Goal: Transaction & Acquisition: Purchase product/service

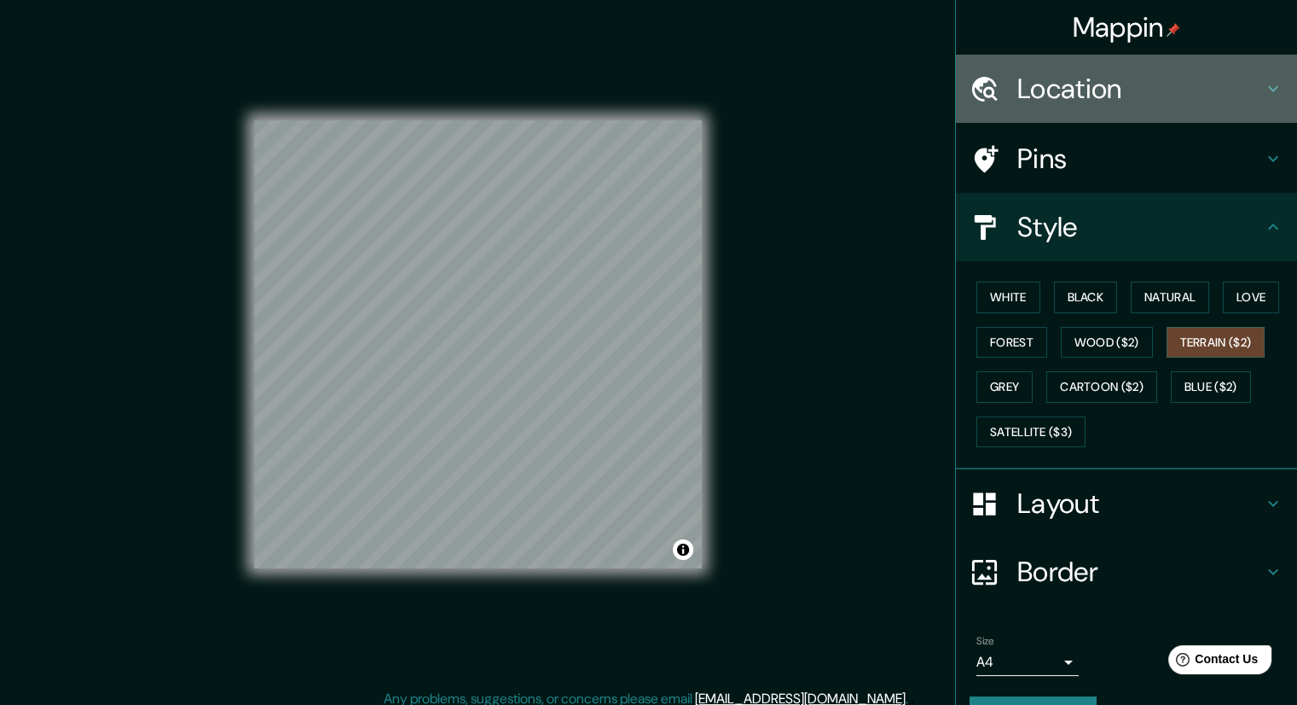
click at [1048, 62] on div "Location" at bounding box center [1126, 89] width 341 height 68
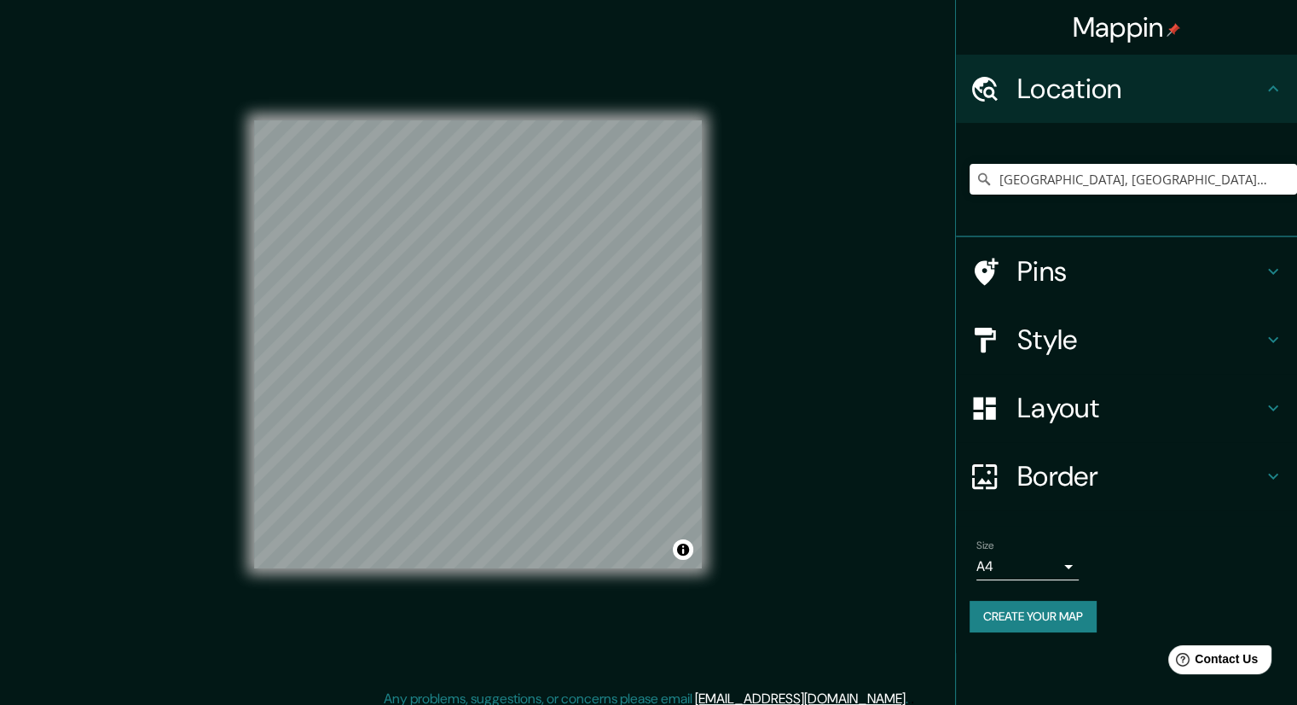
click at [1032, 206] on div "[GEOGRAPHIC_DATA], [GEOGRAPHIC_DATA], [GEOGRAPHIC_DATA] [GEOGRAPHIC_DATA] [GEOG…" at bounding box center [1134, 178] width 328 height 85
click at [1041, 189] on input "[GEOGRAPHIC_DATA], [GEOGRAPHIC_DATA], [GEOGRAPHIC_DATA]" at bounding box center [1134, 179] width 328 height 31
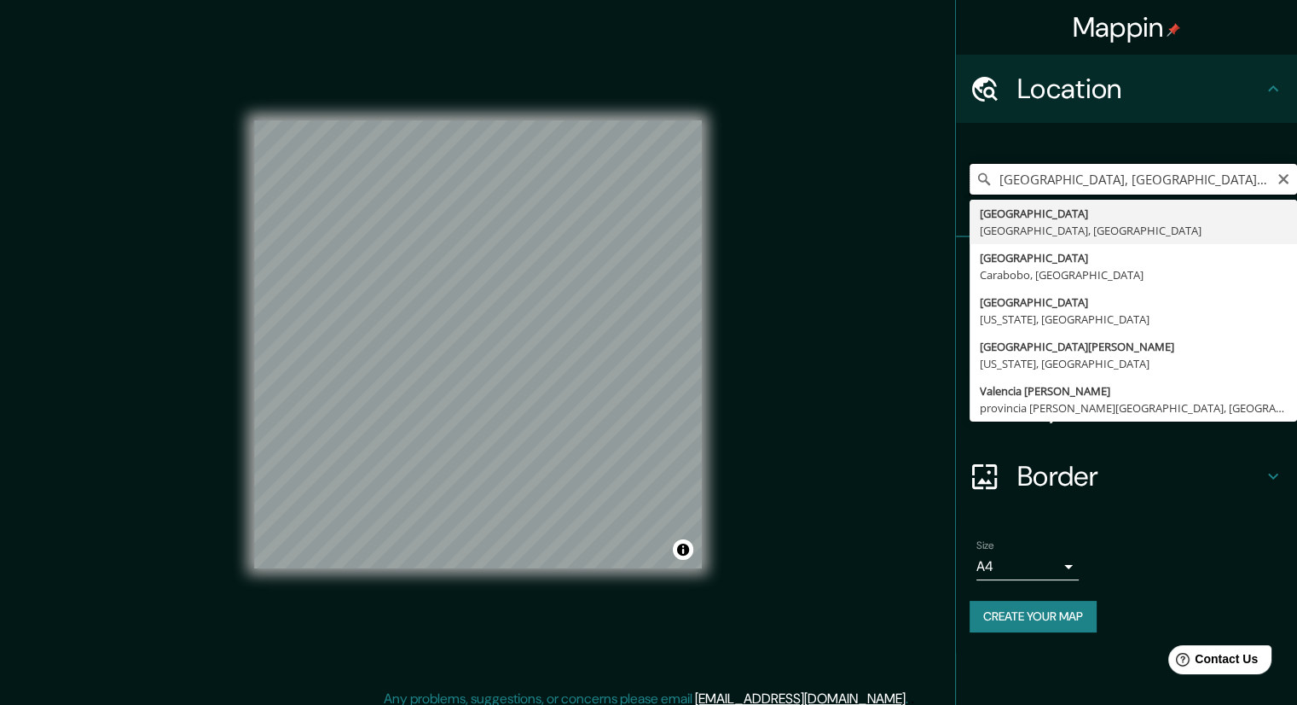
drag, startPoint x: 1256, startPoint y: 178, endPoint x: 980, endPoint y: 168, distance: 275.7
click at [980, 168] on input "[GEOGRAPHIC_DATA], [GEOGRAPHIC_DATA], [GEOGRAPHIC_DATA]" at bounding box center [1134, 179] width 328 height 31
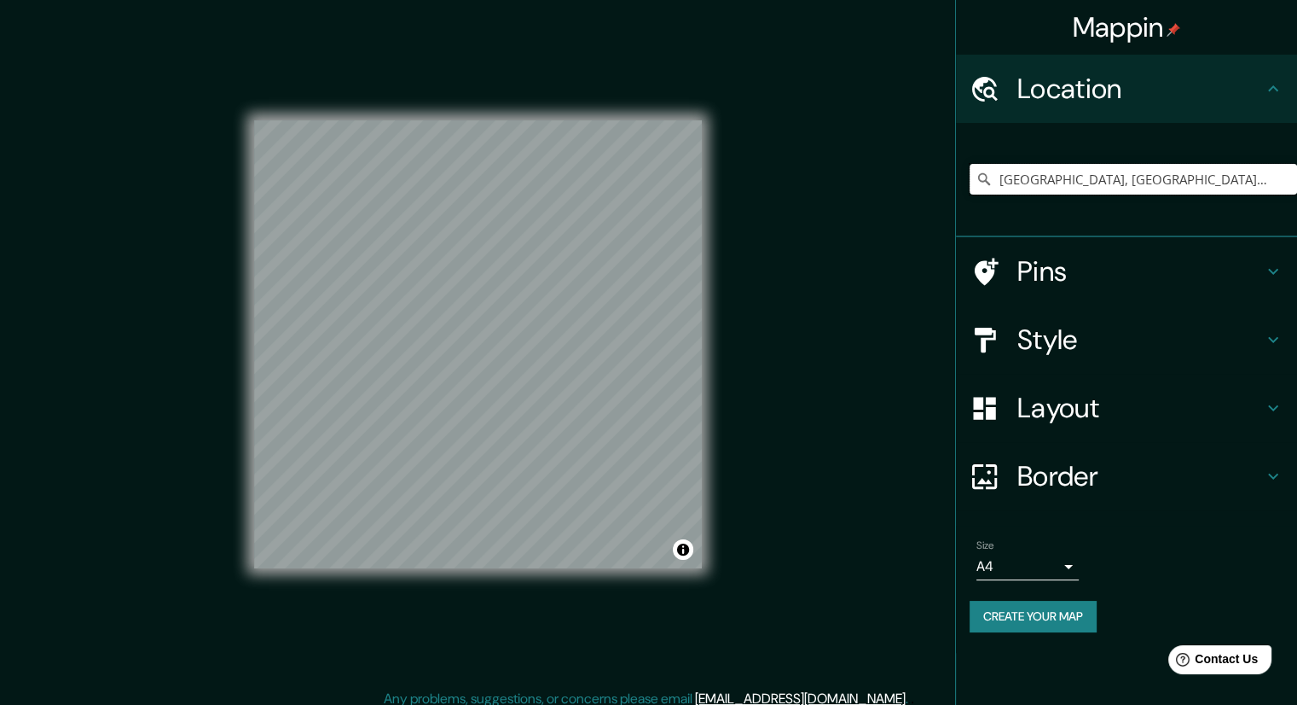
type input "[GEOGRAPHIC_DATA], [GEOGRAPHIC_DATA], [GEOGRAPHIC_DATA], [GEOGRAPHIC_DATA]"
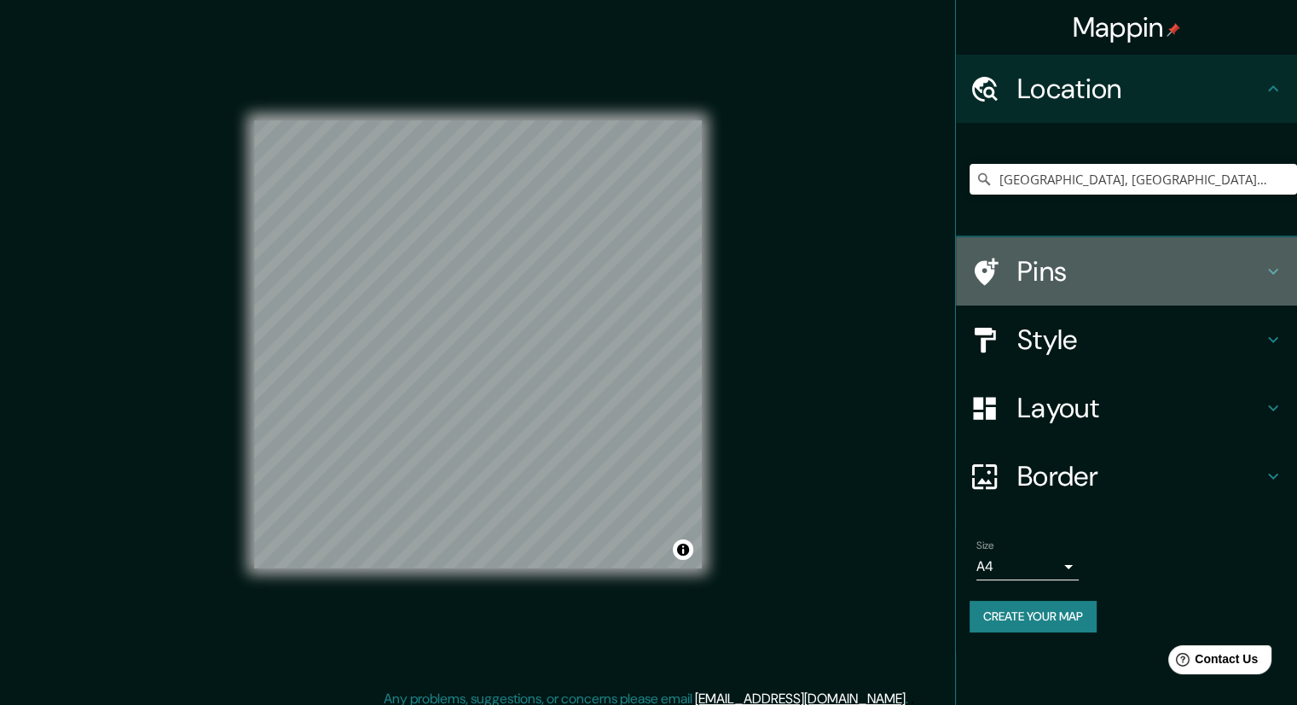
click at [1037, 289] on div "Pins" at bounding box center [1126, 271] width 341 height 68
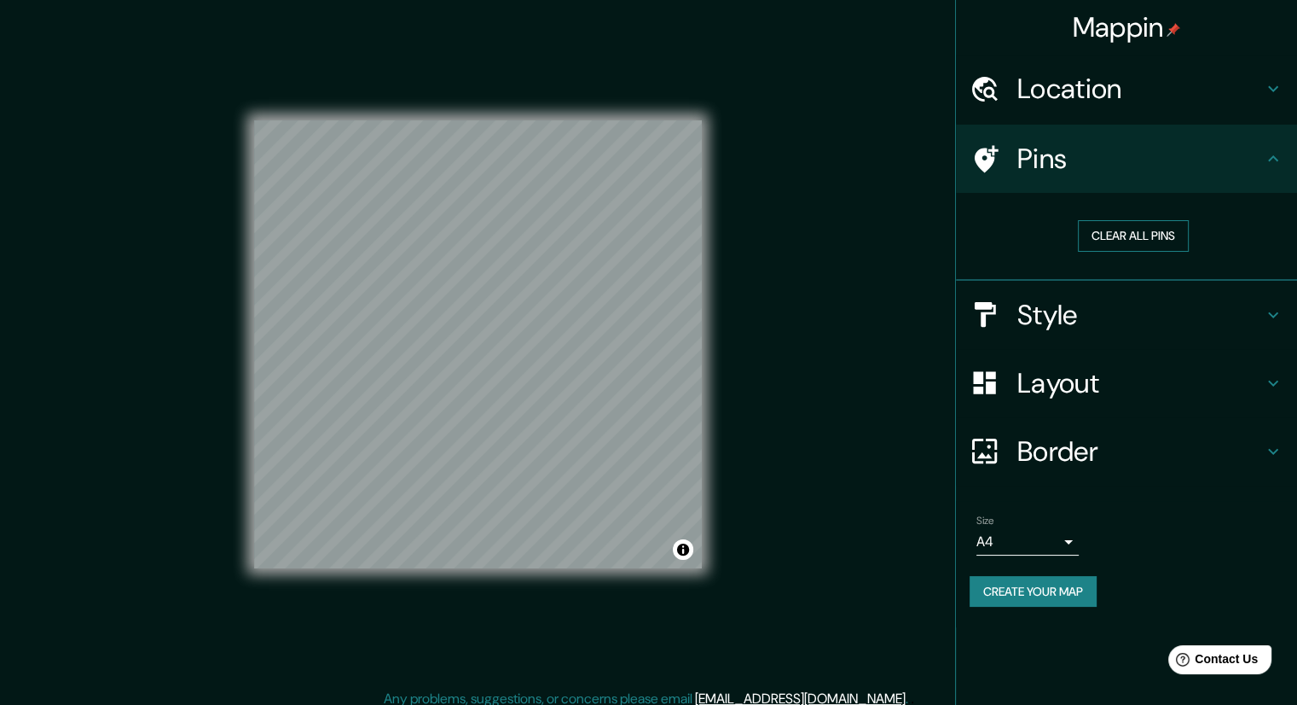
click at [1087, 229] on button "Clear all pins" at bounding box center [1133, 236] width 111 height 32
click at [1176, 240] on button "Clear all pins" at bounding box center [1133, 236] width 111 height 32
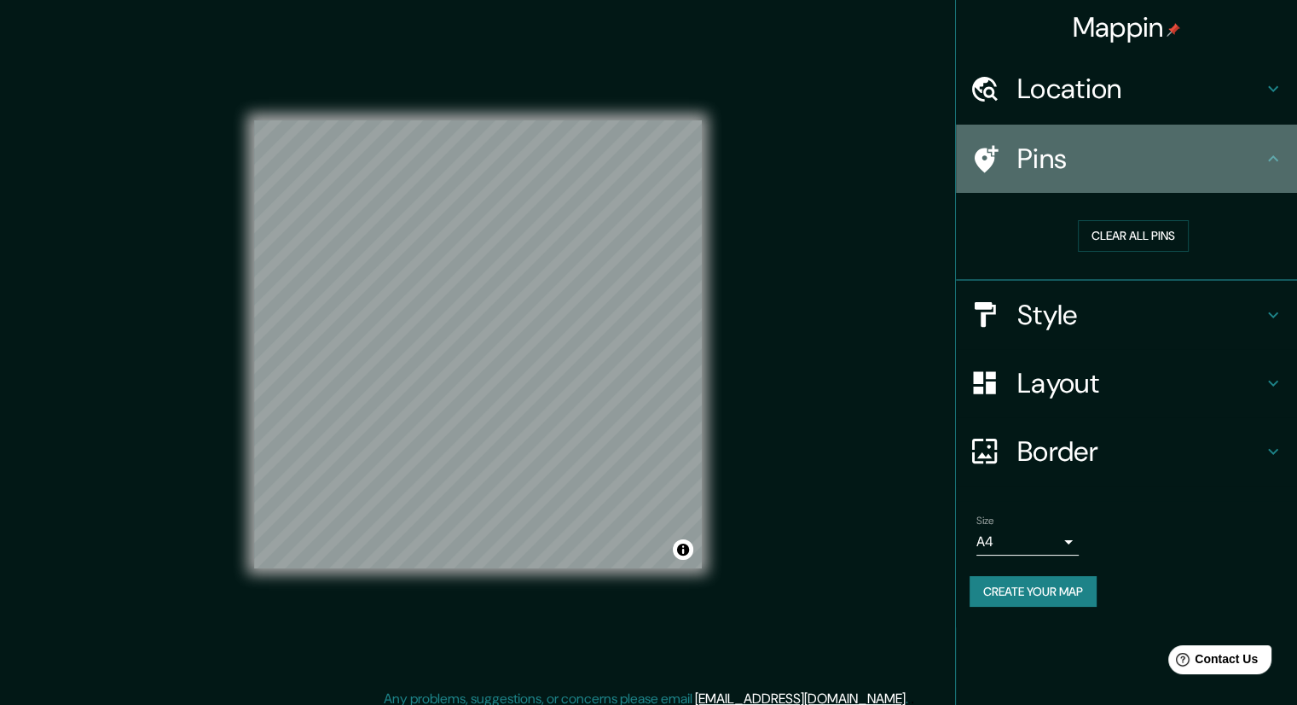
click at [1143, 168] on h4 "Pins" at bounding box center [1141, 159] width 246 height 34
click at [1098, 150] on h4 "Pins" at bounding box center [1141, 159] width 246 height 34
click at [1271, 151] on icon at bounding box center [1273, 158] width 20 height 20
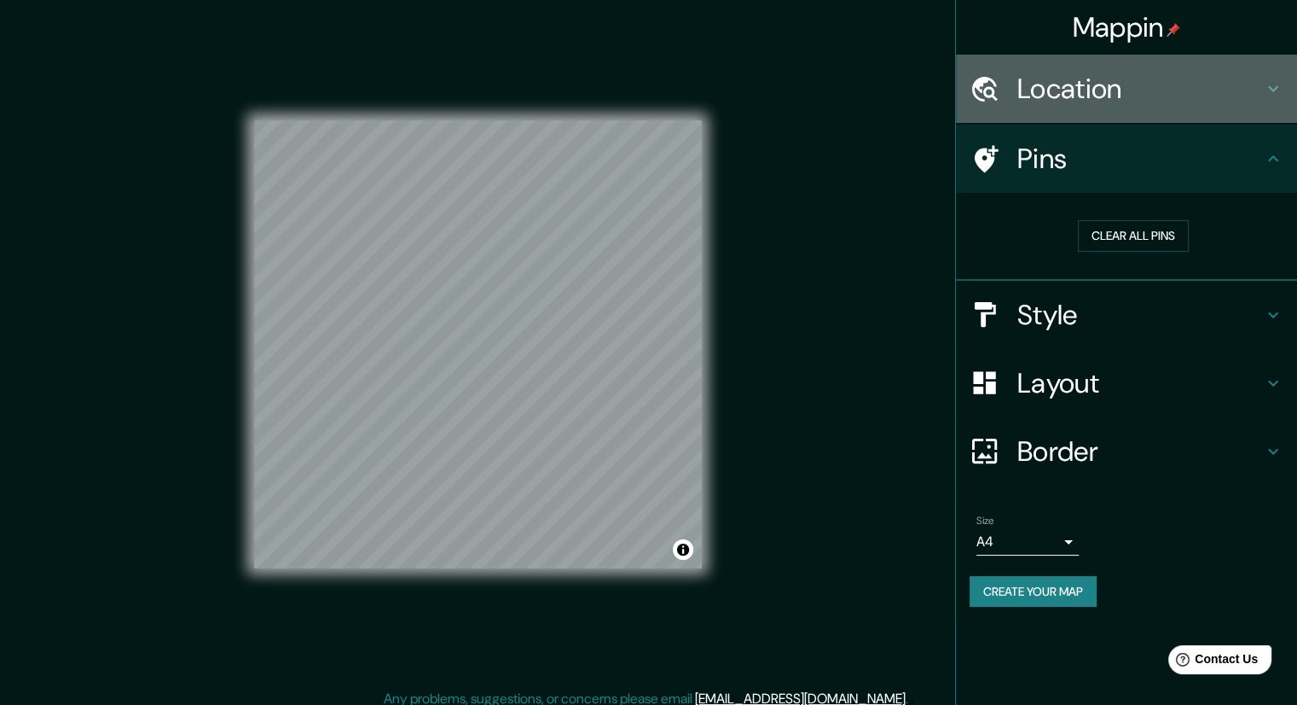
click at [1194, 84] on h4 "Location" at bounding box center [1141, 89] width 246 height 34
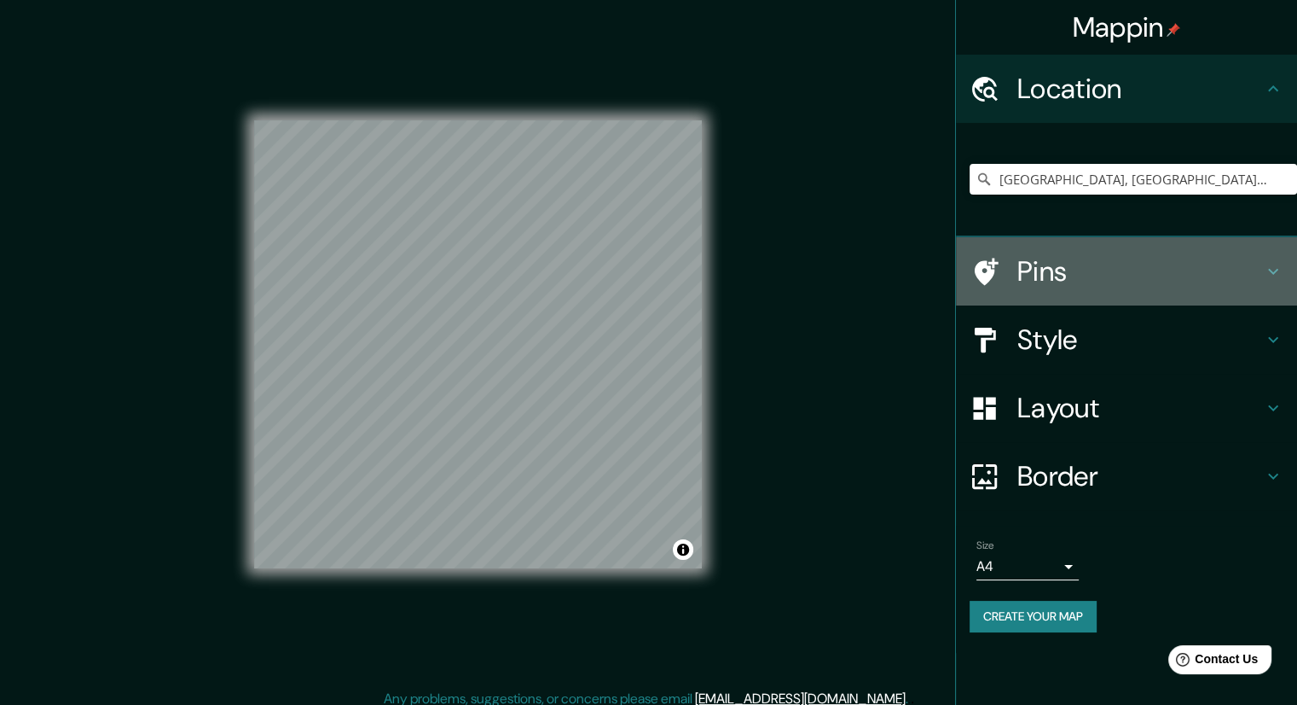
click at [1199, 258] on h4 "Pins" at bounding box center [1141, 271] width 246 height 34
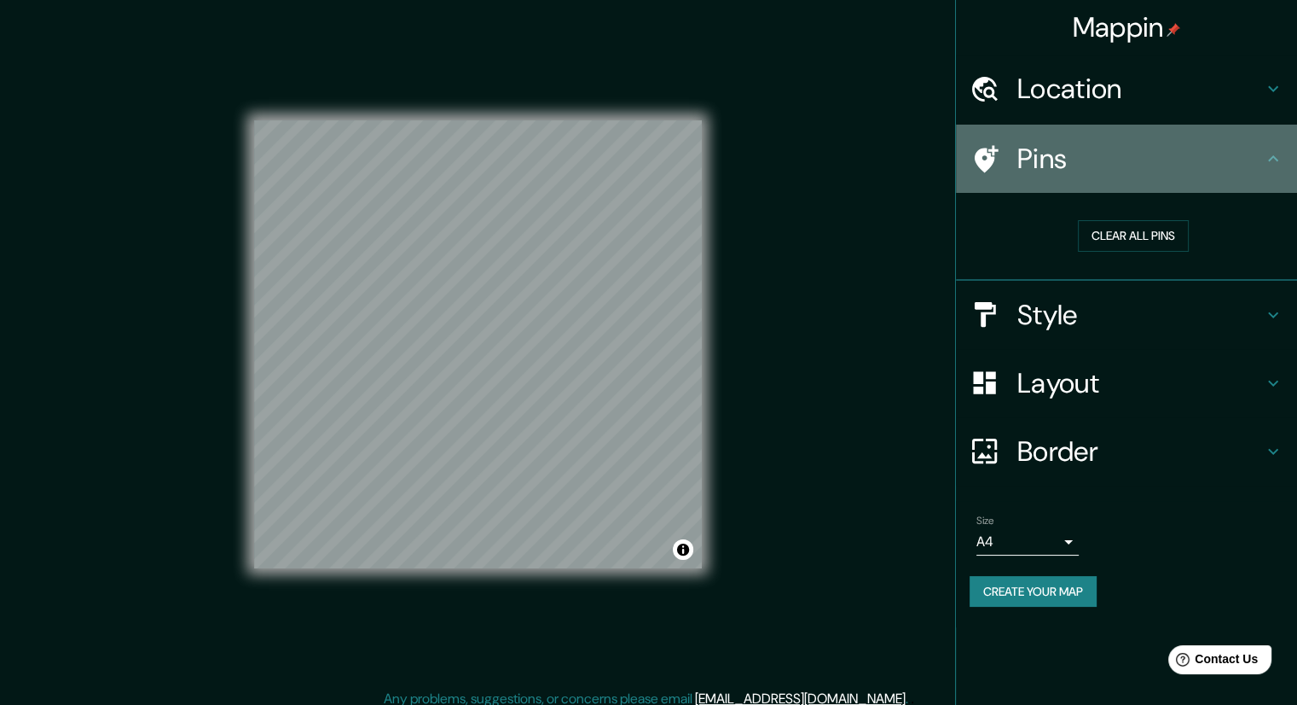
click at [990, 151] on icon at bounding box center [985, 159] width 30 height 30
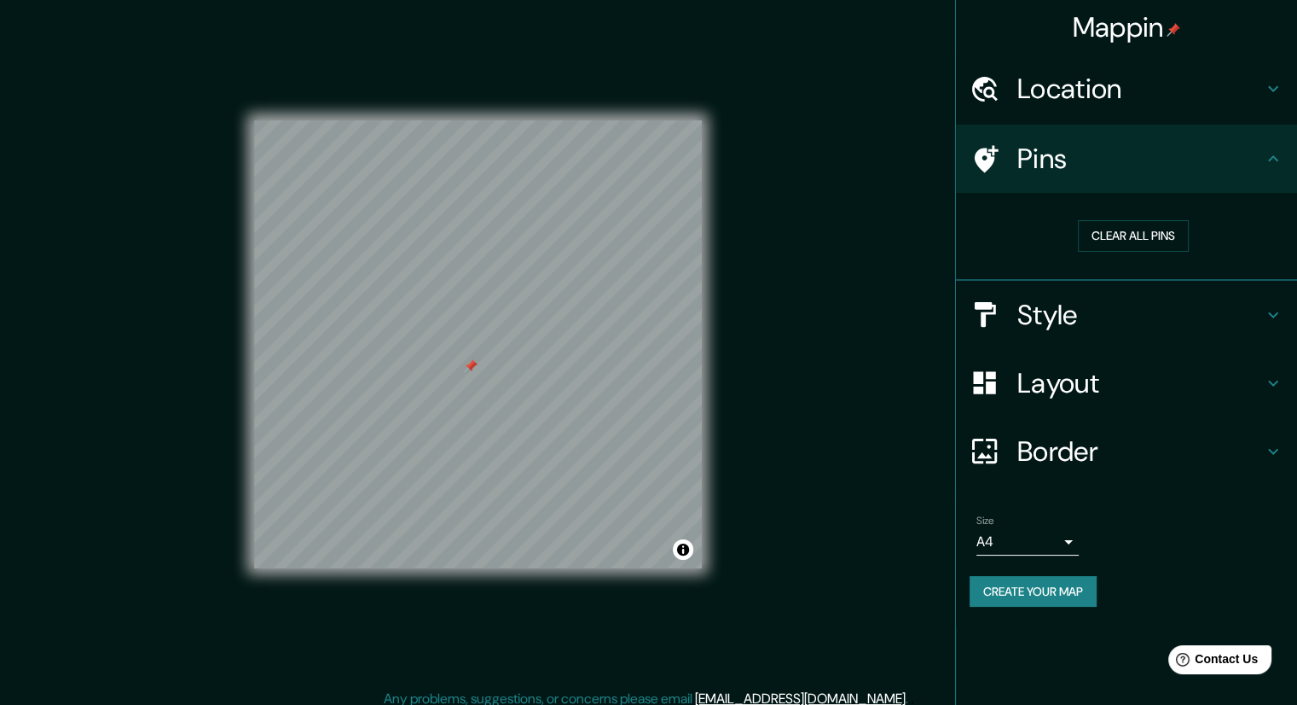
click at [1172, 147] on h4 "Pins" at bounding box center [1141, 159] width 246 height 34
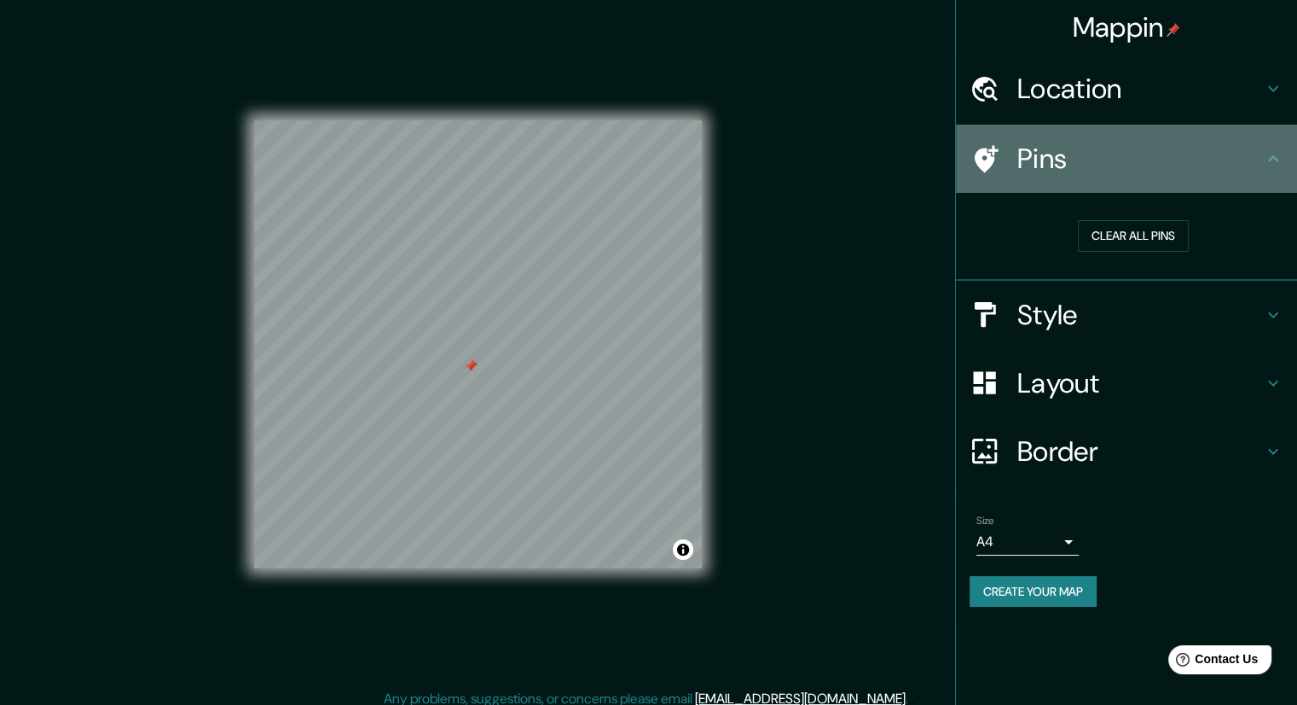
click at [1274, 153] on icon at bounding box center [1273, 158] width 20 height 20
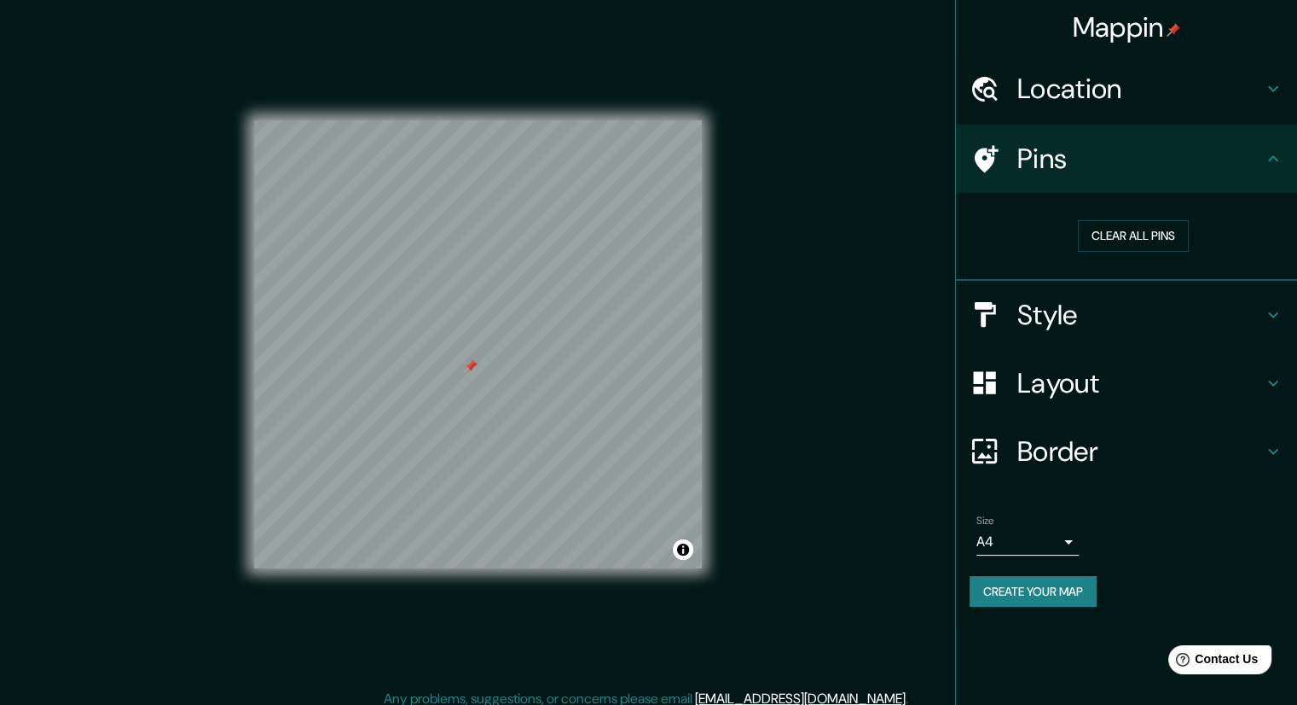
click at [1074, 114] on div "Location" at bounding box center [1126, 89] width 341 height 68
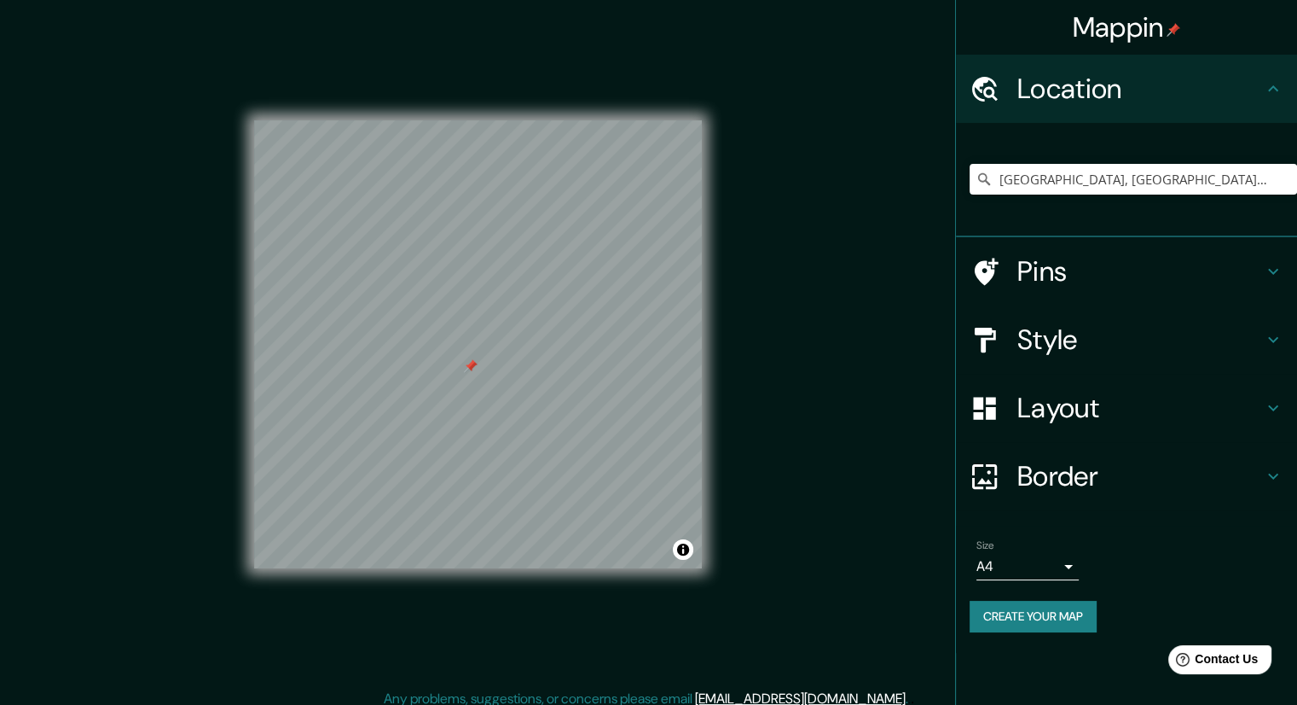
click at [689, 458] on div "© Mapbox © OpenStreetMap Improve this map" at bounding box center [478, 344] width 502 height 688
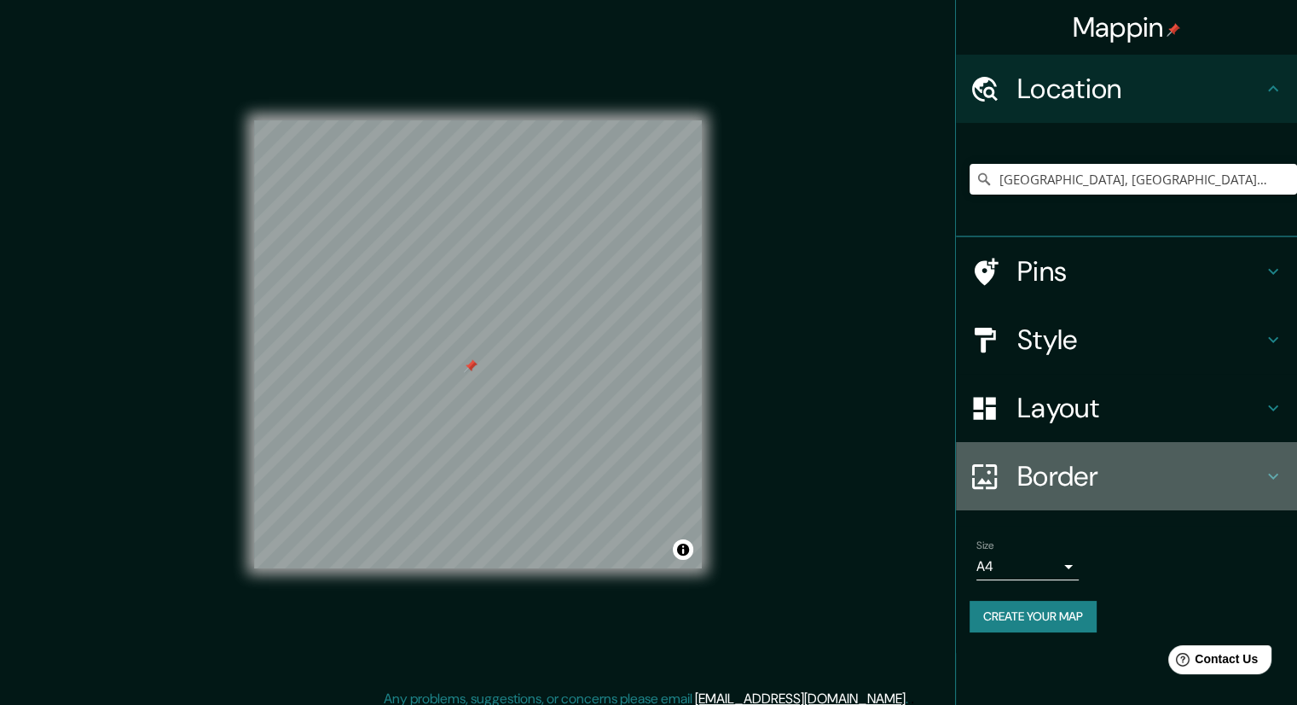
click at [1028, 467] on h4 "Border" at bounding box center [1141, 476] width 246 height 34
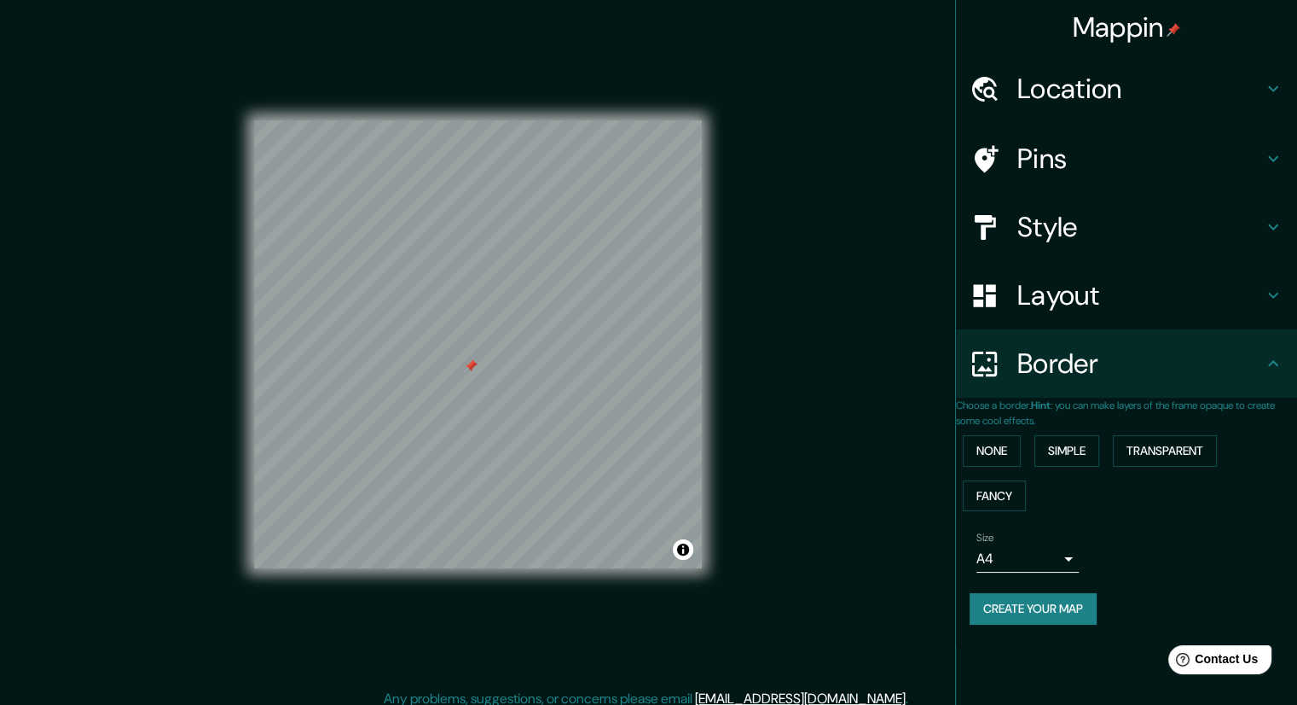
click at [1065, 320] on div "Layout" at bounding box center [1126, 295] width 341 height 68
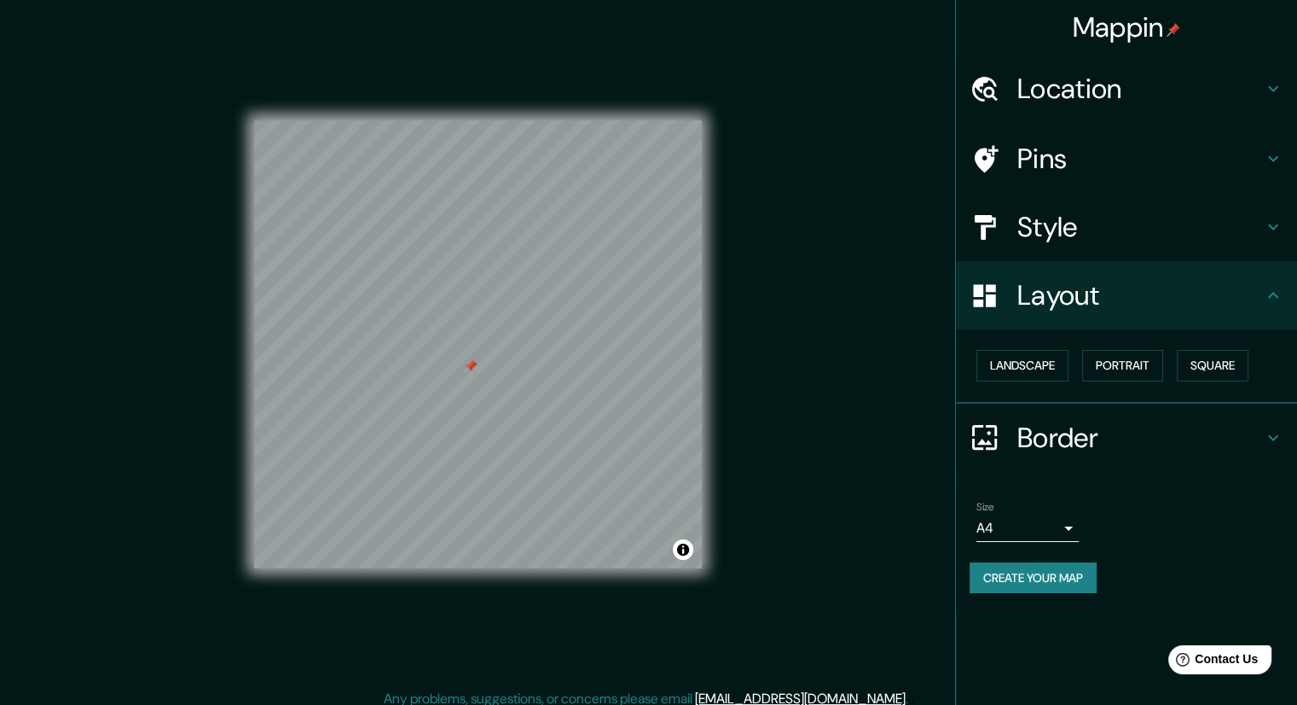
click at [1063, 158] on h4 "Pins" at bounding box center [1141, 159] width 246 height 34
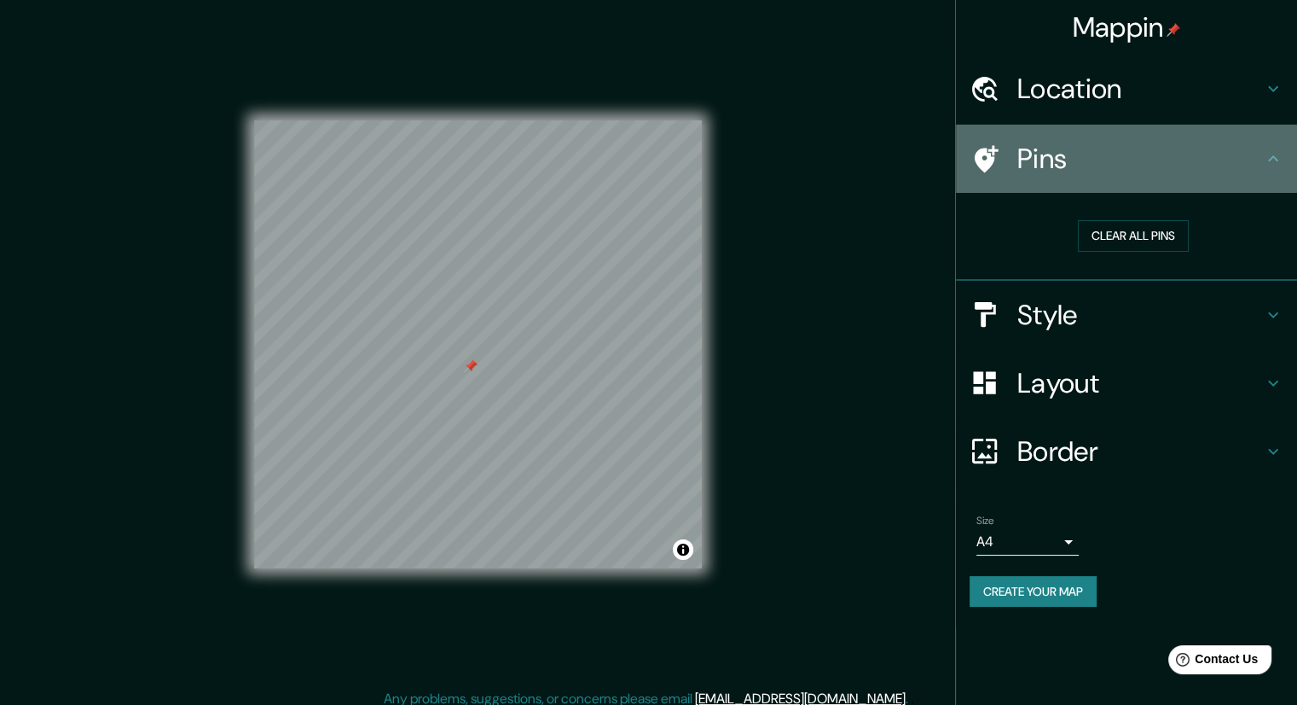
click at [1063, 158] on h4 "Pins" at bounding box center [1141, 159] width 246 height 34
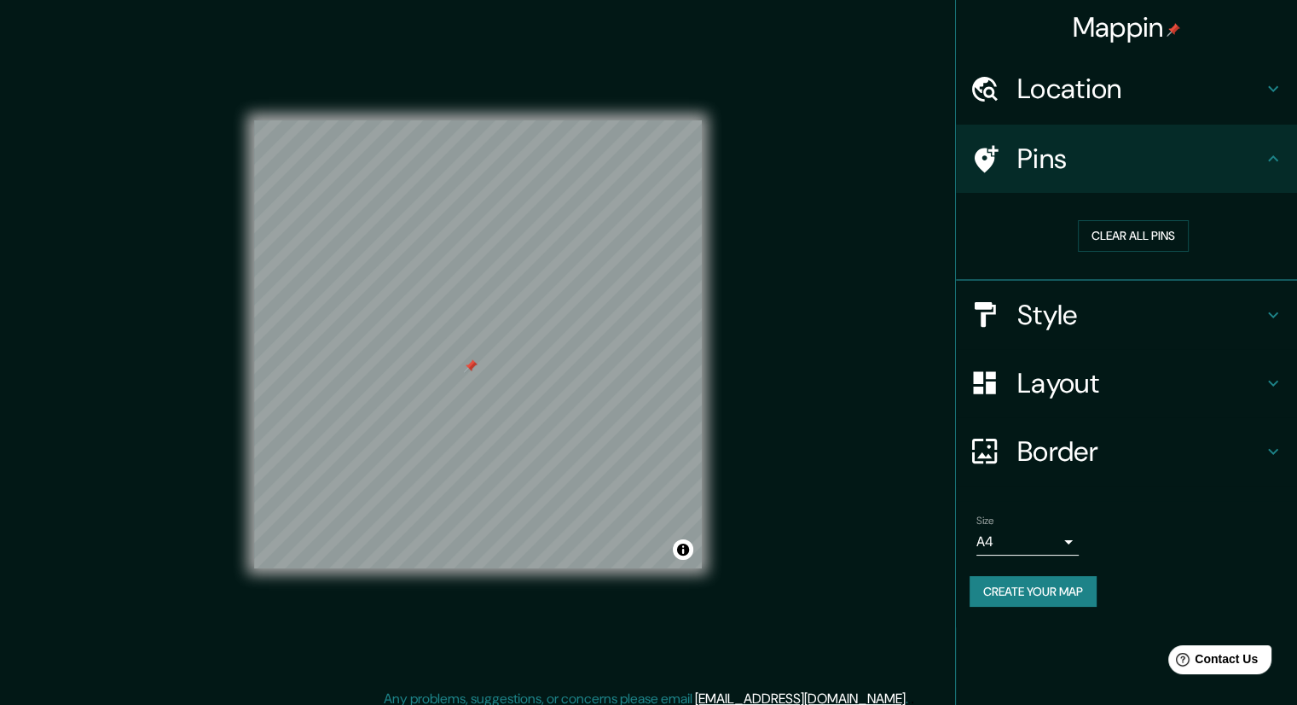
drag, startPoint x: 1063, startPoint y: 158, endPoint x: 1226, endPoint y: 578, distance: 451.0
click at [1226, 578] on div "Create your map" at bounding box center [1127, 592] width 314 height 32
click at [1048, 594] on button "Create your map" at bounding box center [1033, 592] width 127 height 32
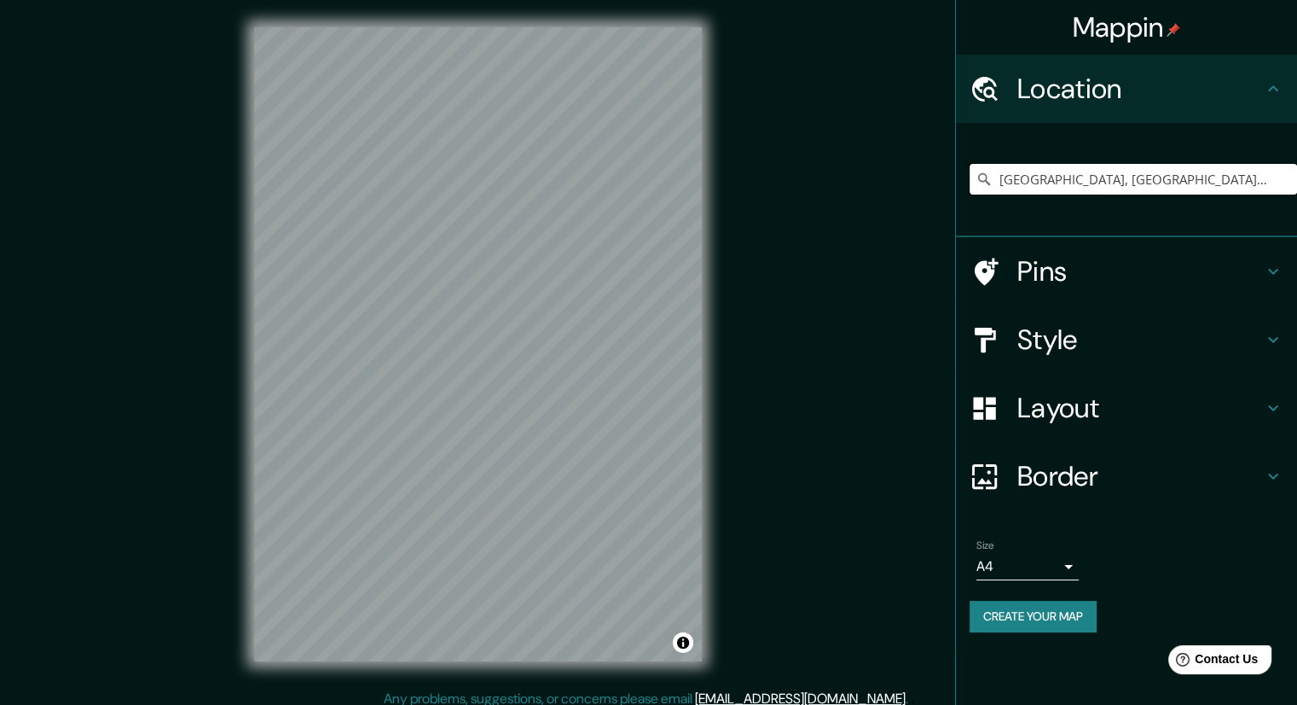
click at [1228, 185] on input "[GEOGRAPHIC_DATA], [GEOGRAPHIC_DATA], [GEOGRAPHIC_DATA], [GEOGRAPHIC_DATA]" at bounding box center [1134, 179] width 328 height 31
click at [1194, 180] on input "[GEOGRAPHIC_DATA], [GEOGRAPHIC_DATA], [GEOGRAPHIC_DATA], [GEOGRAPHIC_DATA]" at bounding box center [1134, 179] width 328 height 31
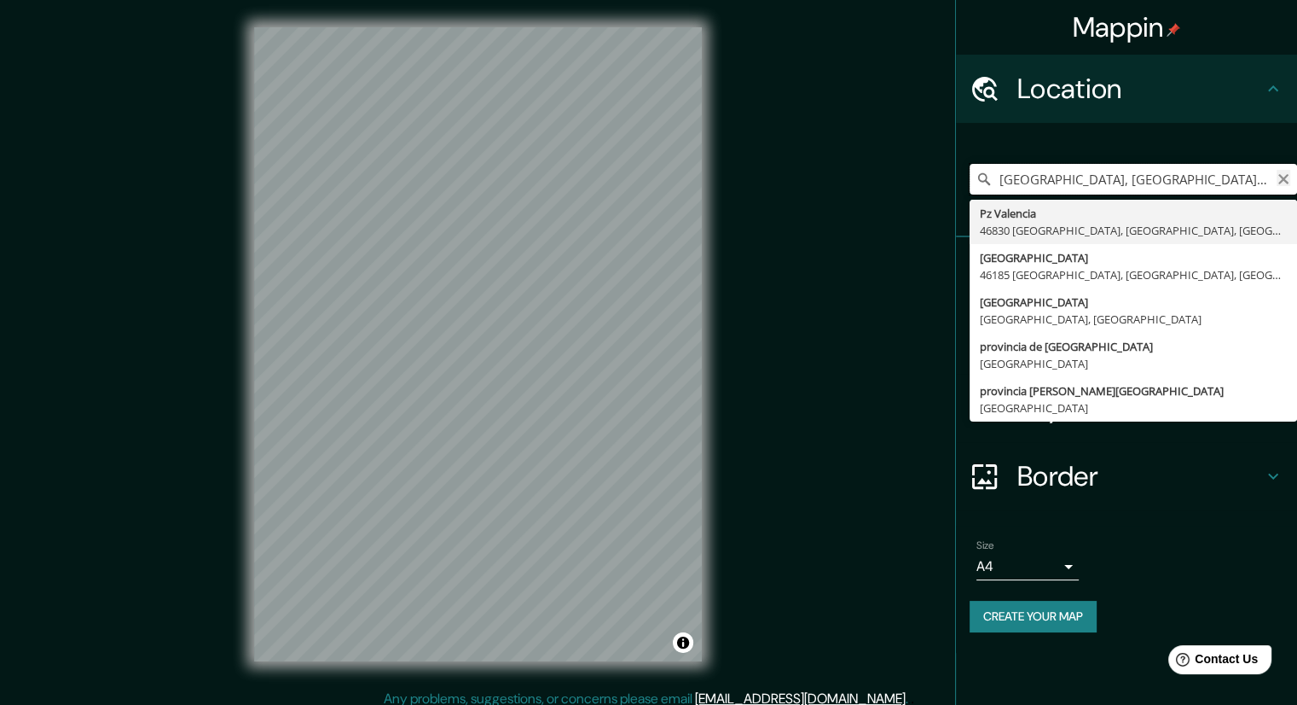
type input "Plaza alència, provincia de Valencia, España"
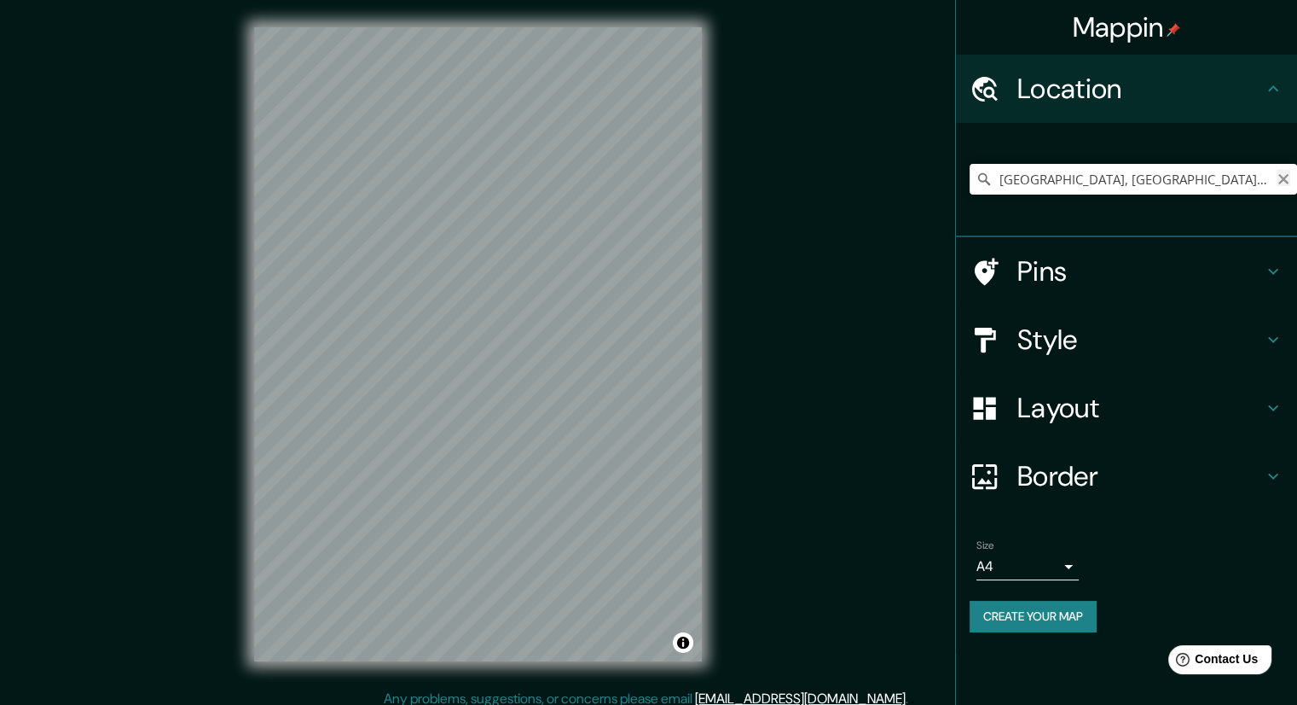
click at [1286, 182] on icon "Clear" at bounding box center [1284, 179] width 10 height 10
type input "Pz Ayuntamiento, 46171 Casinos, provincia de Valencia, España"
click at [1283, 174] on icon "Clear" at bounding box center [1284, 179] width 14 height 14
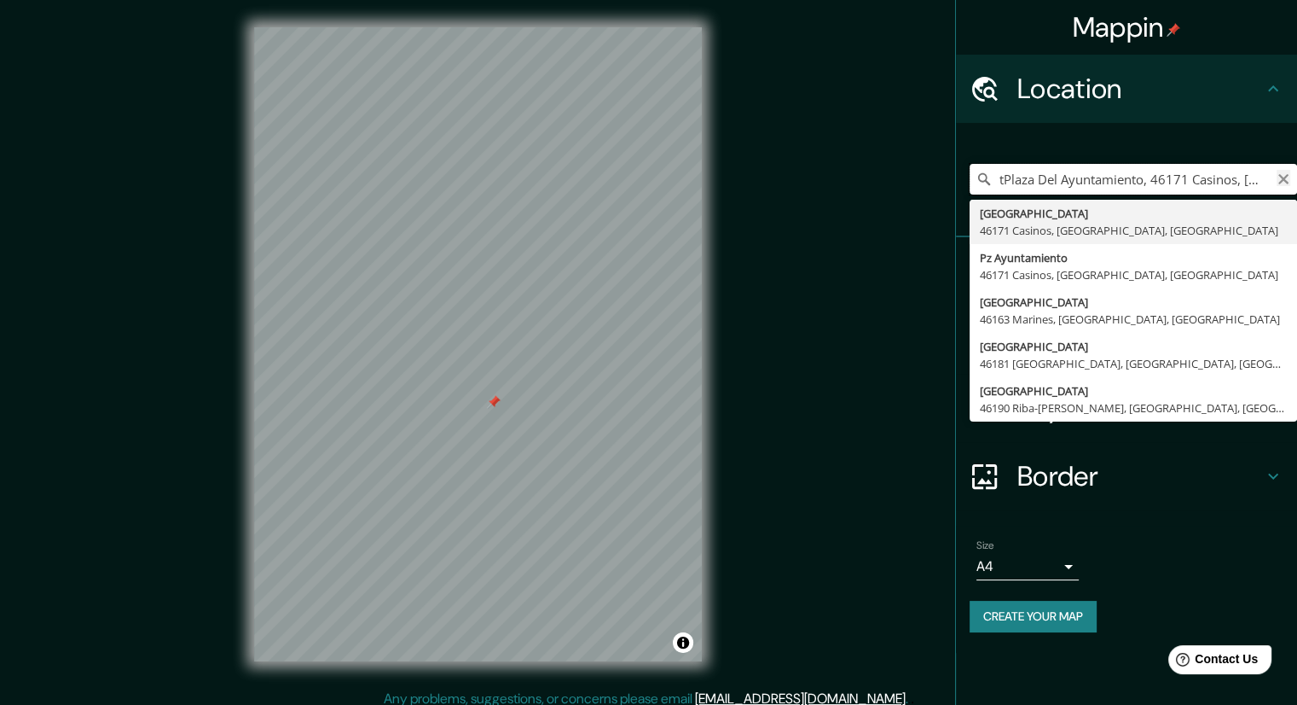
type input "tPlaza Del Ayuntamiento, 46171 Casinos, provincia de Valencia, España"
click at [1282, 180] on icon "Clear" at bounding box center [1284, 179] width 10 height 10
type input "torres de serrano"
click at [1286, 185] on icon "Clear" at bounding box center [1284, 179] width 14 height 14
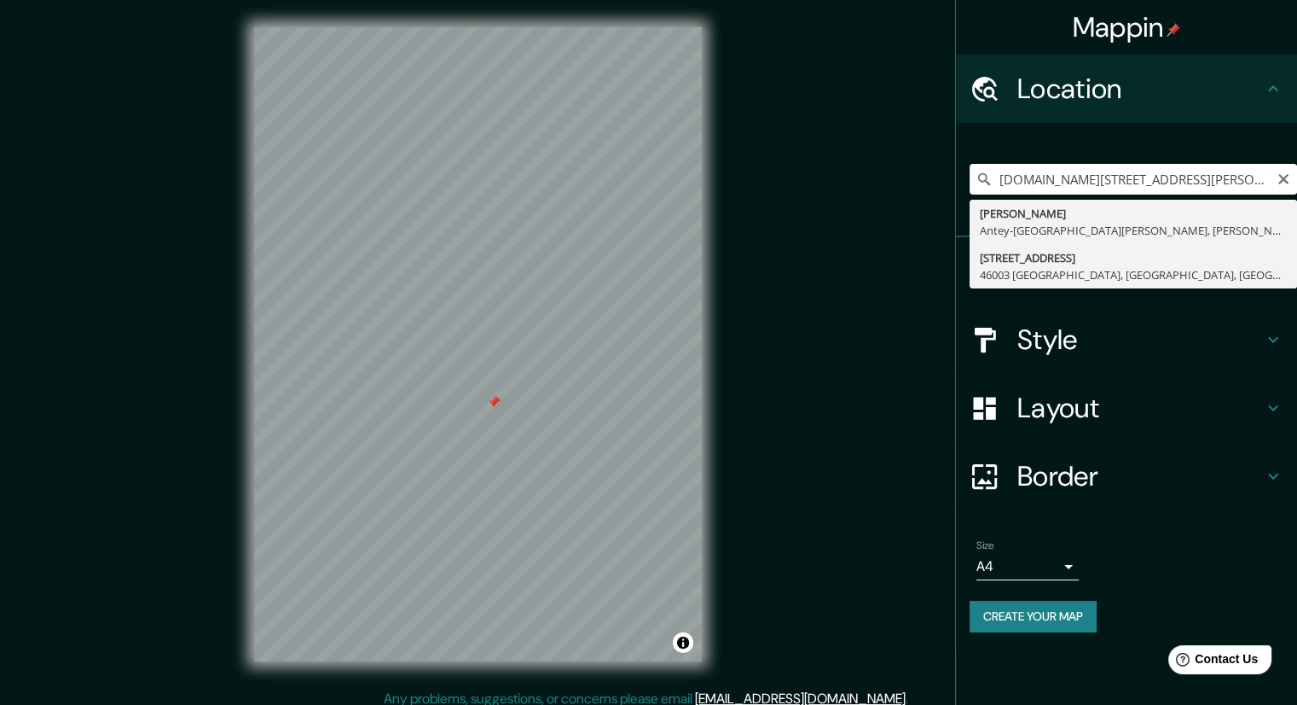
type input "Calle Blanquerías 1, 46003 València, provincia de Valencia, España"
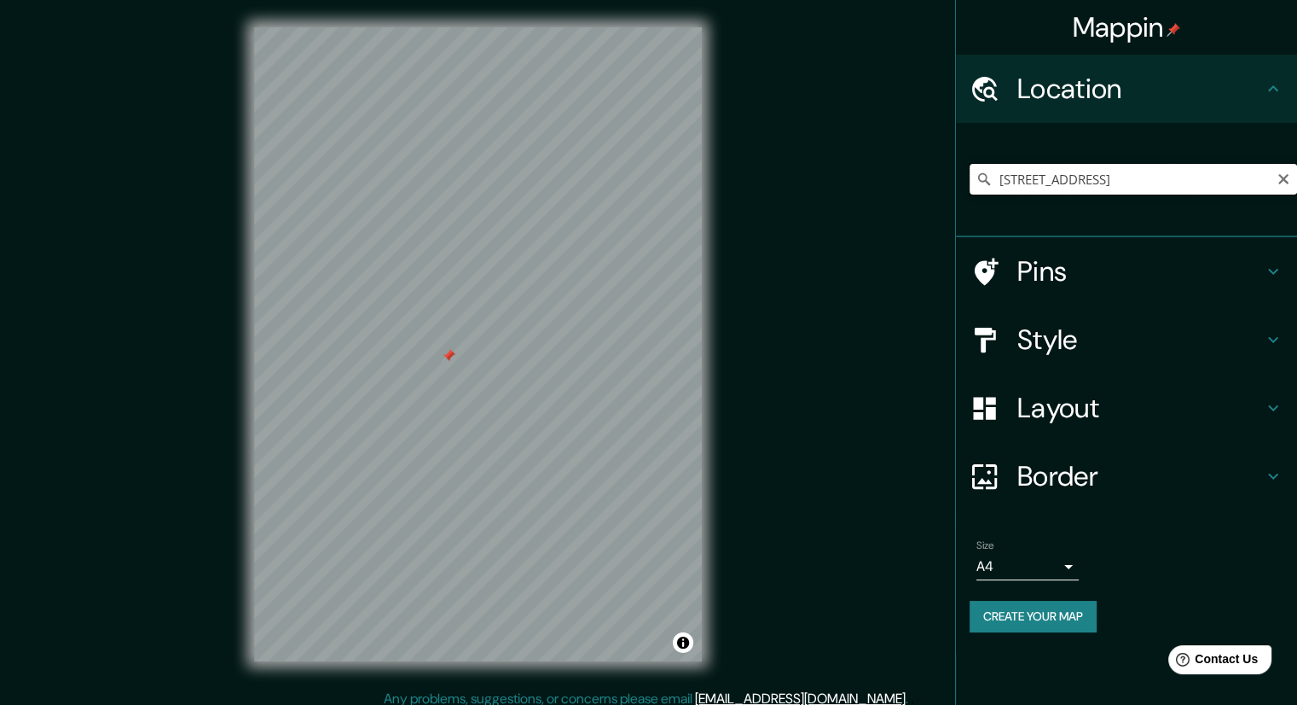
click at [1274, 177] on input "Calle Blanquerías 1, 46003 València, provincia de Valencia, España" at bounding box center [1134, 179] width 328 height 31
click at [1281, 181] on icon "Clear" at bounding box center [1284, 179] width 10 height 10
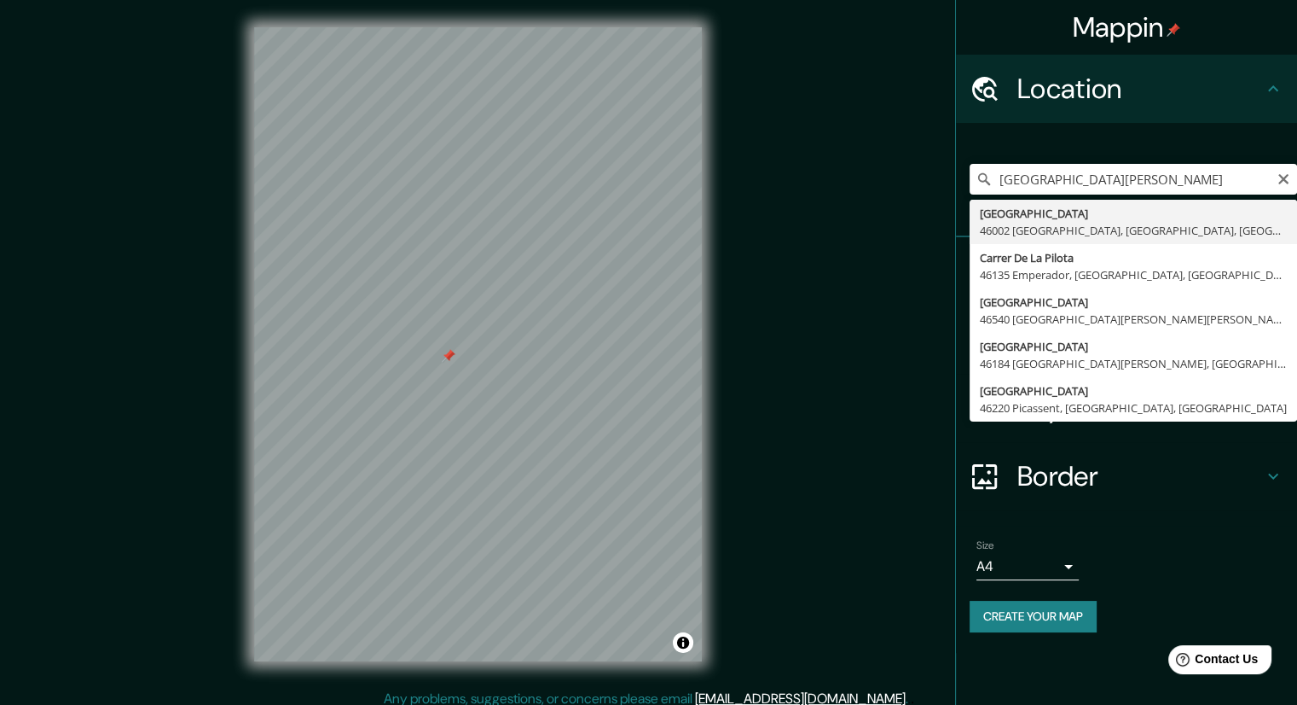
type input "[GEOGRAPHIC_DATA], [GEOGRAPHIC_DATA], [GEOGRAPHIC_DATA], [GEOGRAPHIC_DATA]"
